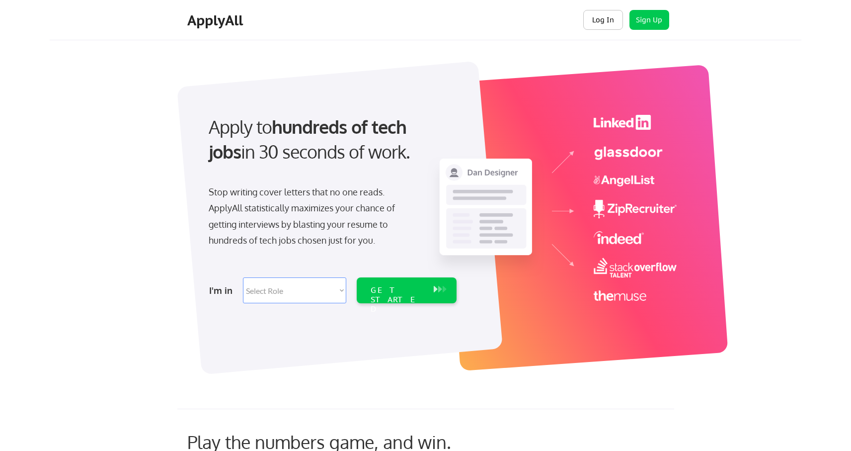
click at [611, 18] on button "Log In" at bounding box center [604, 20] width 40 height 20
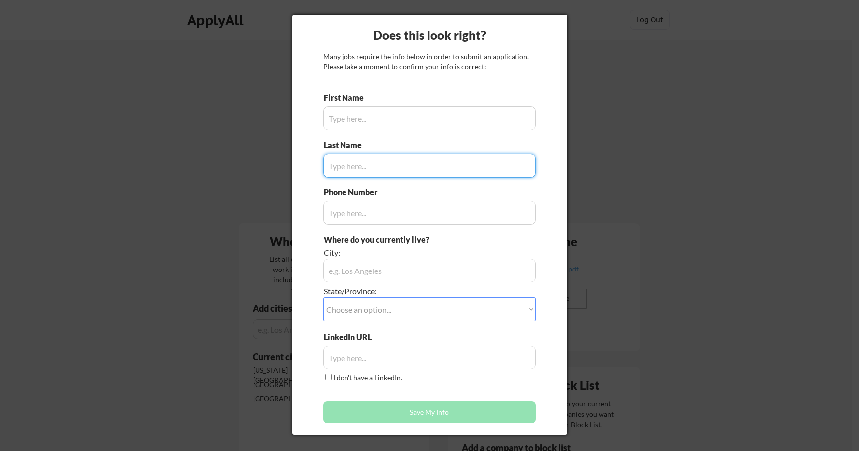
click at [377, 125] on input "input" at bounding box center [429, 118] width 213 height 24
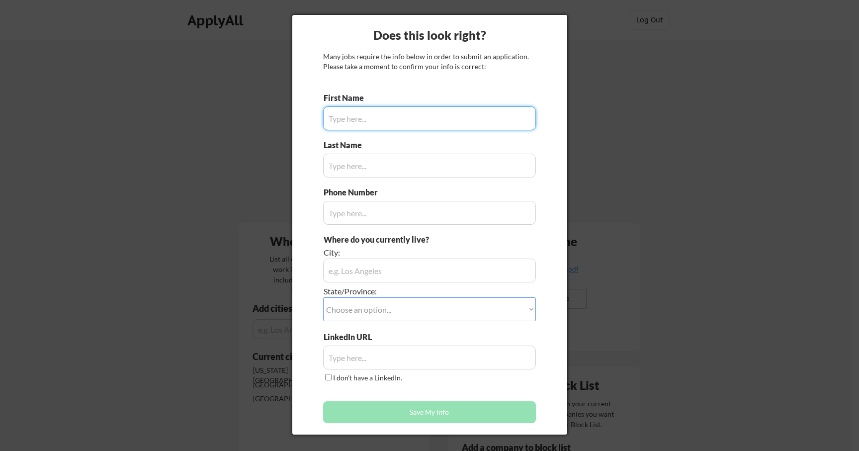
type input "P"
type input "Spring"
click at [377, 167] on input "input" at bounding box center [429, 166] width 213 height 24
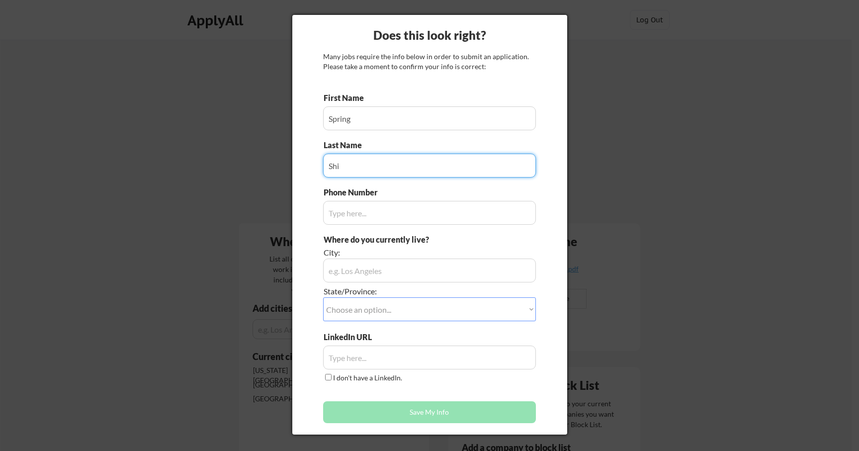
type input "Shi"
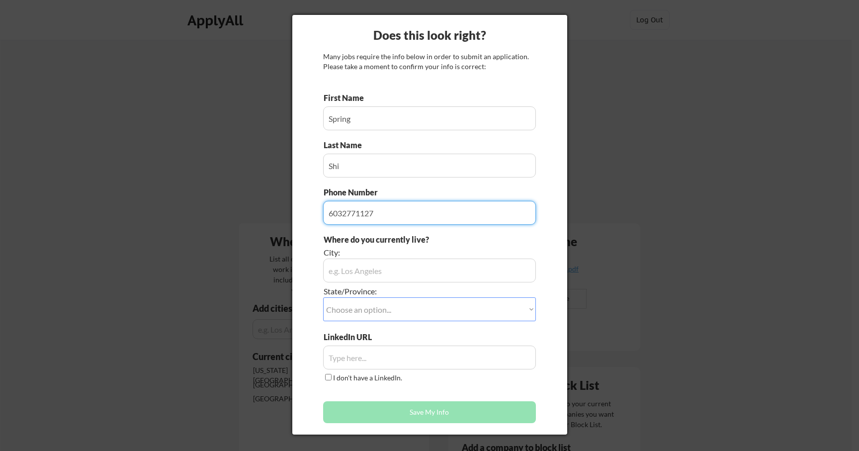
type input "6032771127"
click at [365, 276] on input "input" at bounding box center [429, 270] width 213 height 24
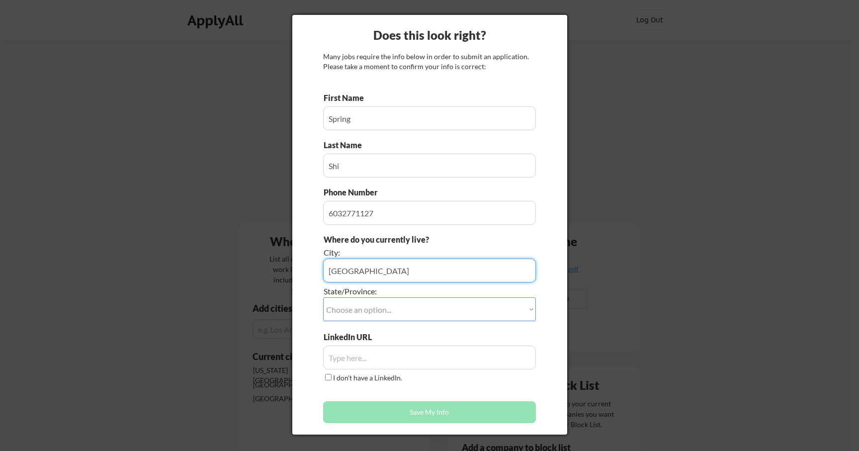
type input "Jersey City"
click at [369, 306] on select "Choose an option... Other/Not Applicable Alabama Alaska Alberta Arizona Arkansa…" at bounding box center [429, 309] width 213 height 24
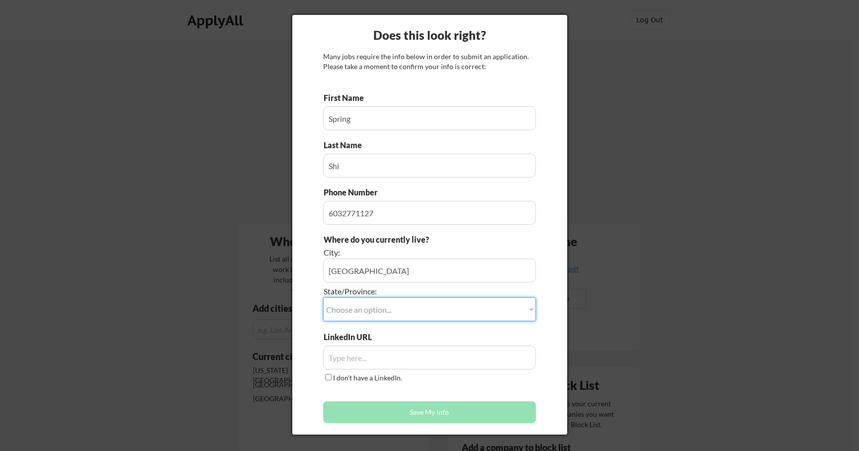
select select ""New Jersey""
click at [374, 357] on input "input" at bounding box center [429, 357] width 213 height 24
click at [394, 357] on input "input" at bounding box center [429, 357] width 213 height 24
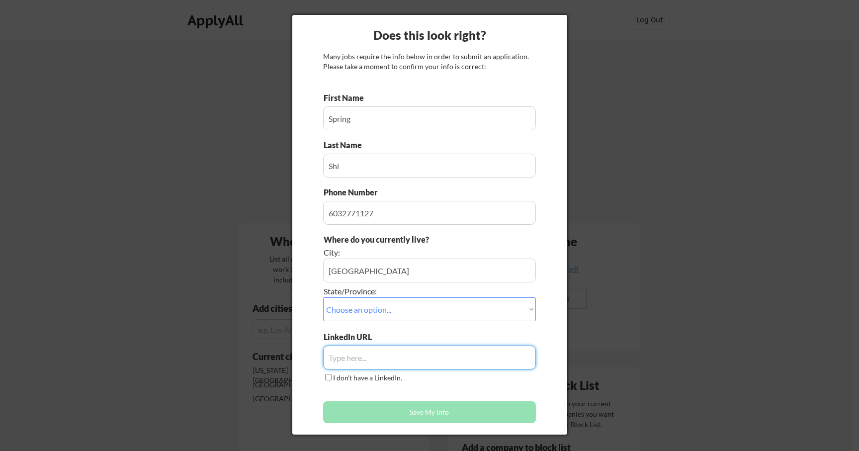
paste input "https://www.linkedin.com/in/peiyu-shi/"
type input "https://www.linkedin.com/in/peiyu-shi/"
click at [404, 394] on div "First Name Last Name Phone Number Where do you currently live? City: State/Prov…" at bounding box center [429, 260] width 213 height 336
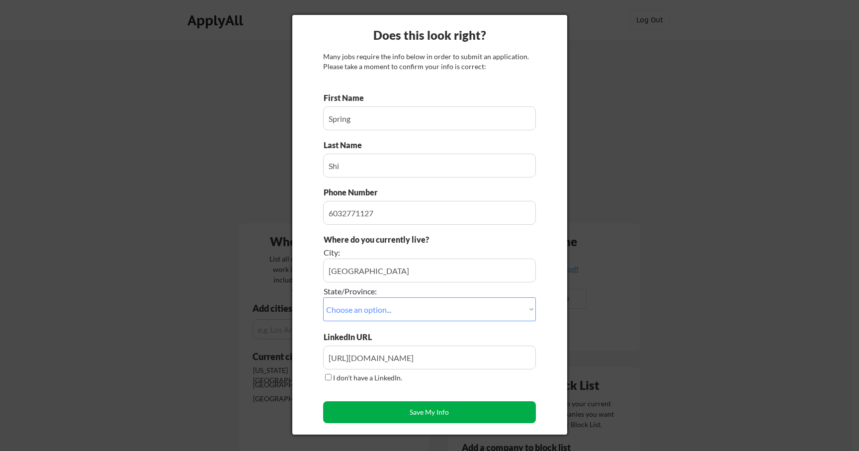
click at [421, 408] on button "Save My Info" at bounding box center [429, 412] width 213 height 22
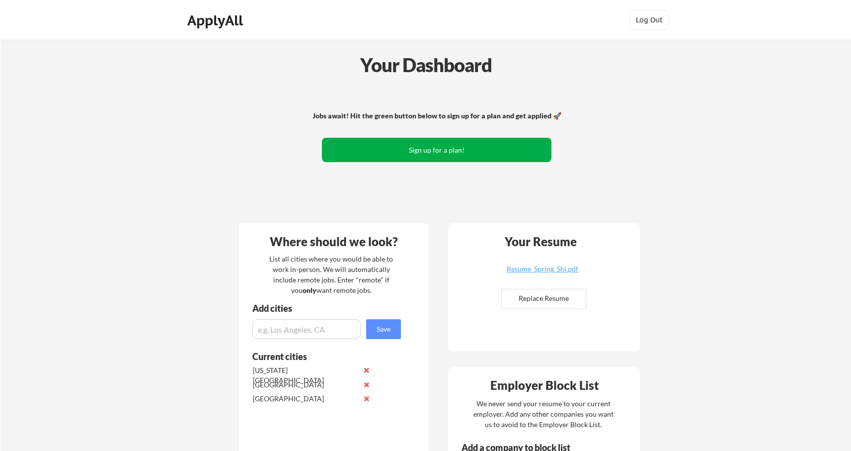
click at [445, 150] on button "Sign up for a plan!" at bounding box center [437, 150] width 230 height 24
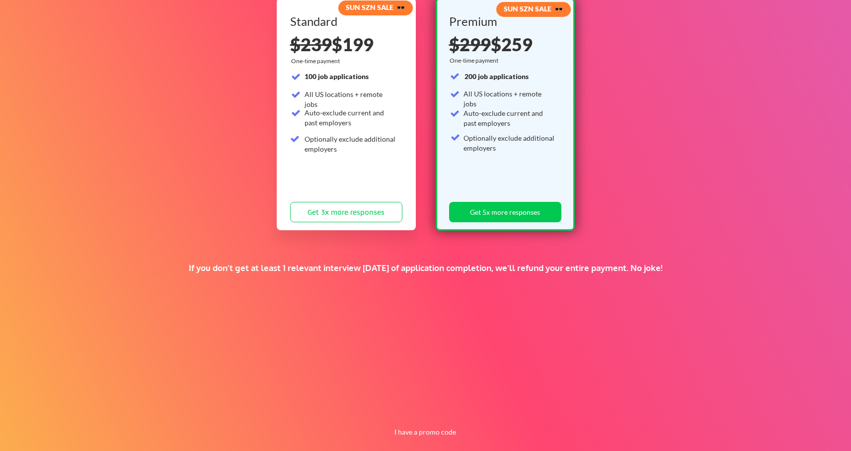
scroll to position [132, 0]
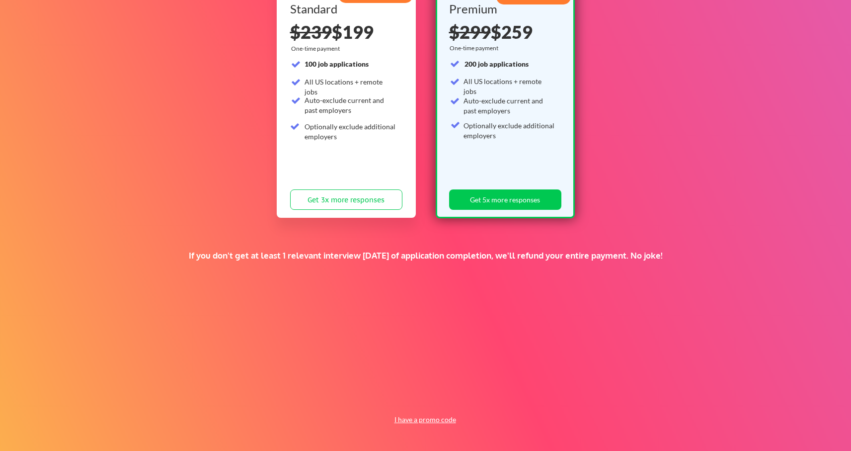
click at [434, 418] on button "I have a promo code" at bounding box center [425, 420] width 73 height 12
click at [407, 399] on input "input" at bounding box center [400, 396] width 92 height 20
paste input "JOBSEEKERSFIRST"
type input "JOBSEEKERSFIRST"
click at [482, 401] on button "Submit" at bounding box center [477, 396] width 52 height 20
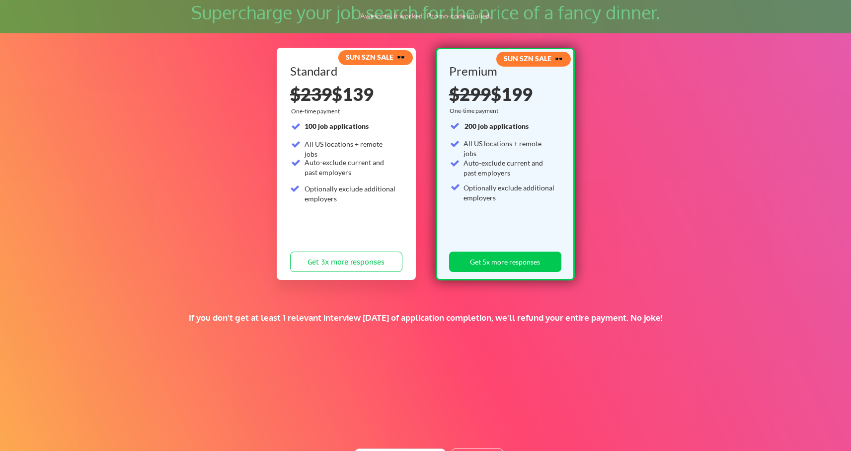
scroll to position [69, 0]
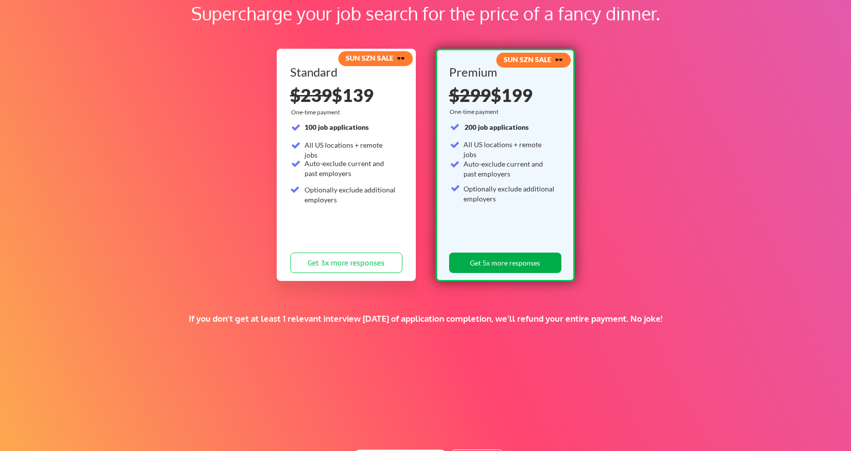
click at [503, 256] on button "Get 5x more responses" at bounding box center [505, 262] width 112 height 20
